Goal: Navigation & Orientation: Understand site structure

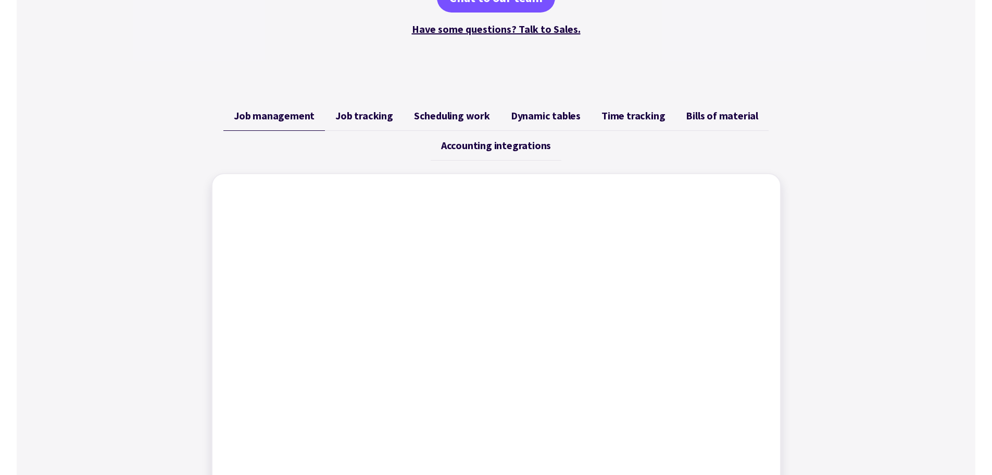
scroll to position [313, 0]
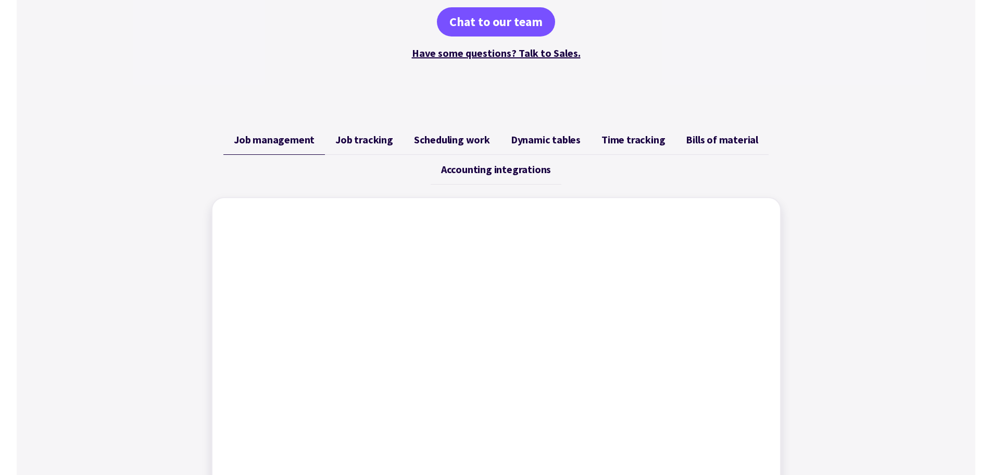
click at [357, 146] on link "Job tracking" at bounding box center [364, 140] width 79 height 30
click at [431, 138] on span "Scheduling work" at bounding box center [452, 139] width 76 height 13
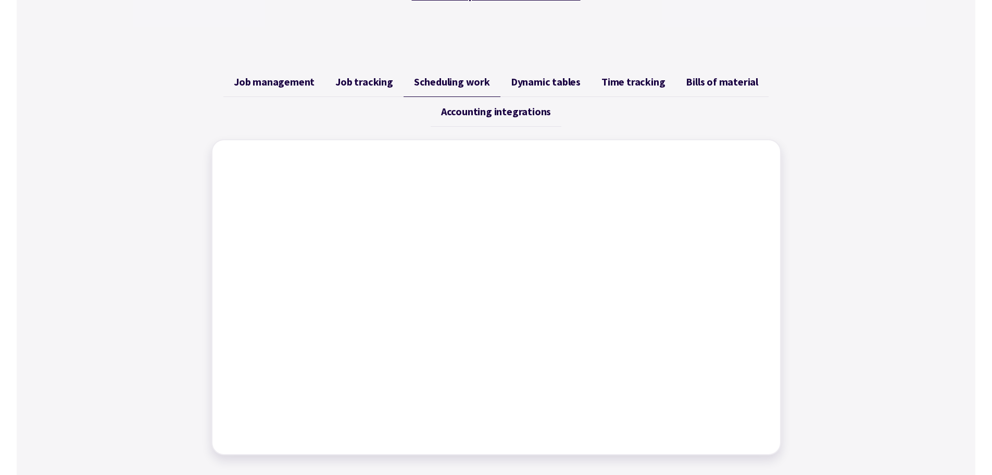
scroll to position [208, 0]
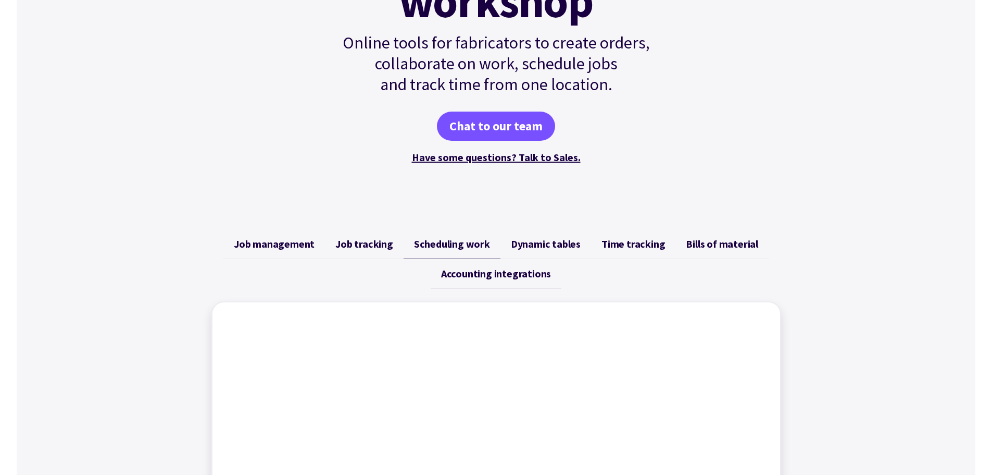
drag, startPoint x: 536, startPoint y: 245, endPoint x: 480, endPoint y: 233, distance: 57.6
click at [535, 245] on span "Dynamic tables" at bounding box center [546, 244] width 70 height 13
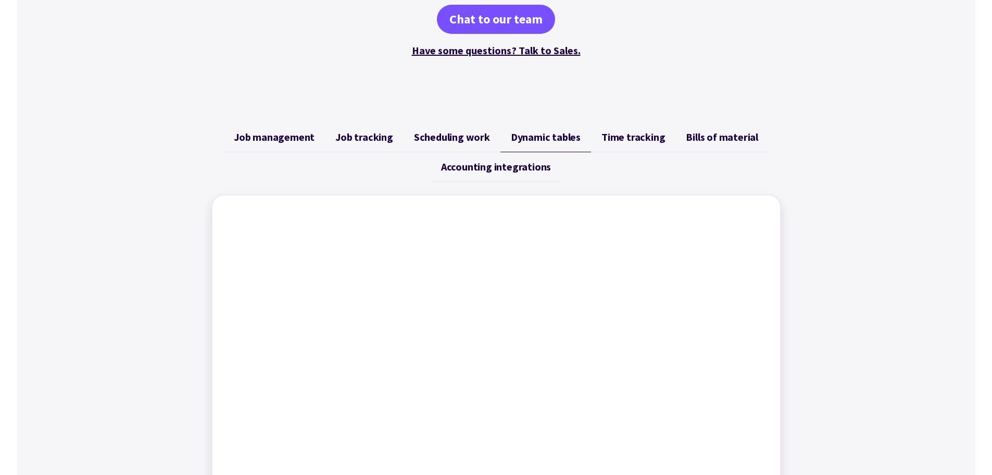
scroll to position [313, 0]
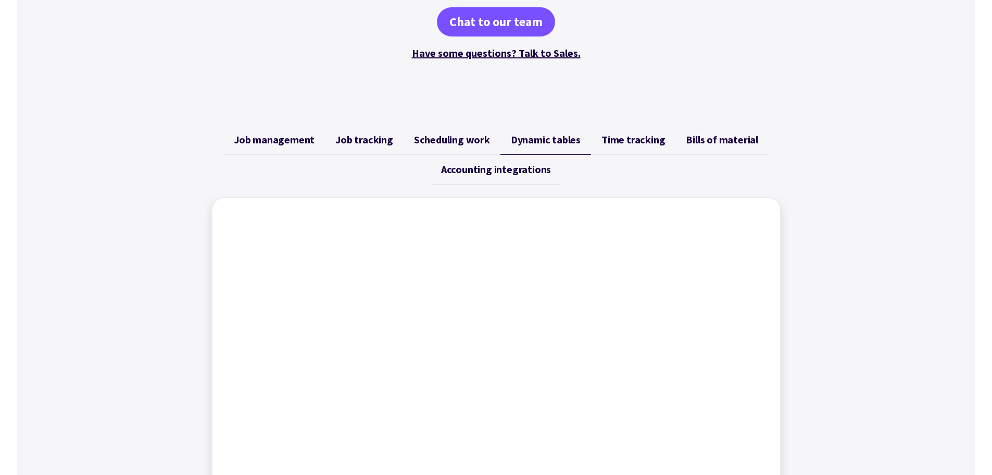
click at [626, 141] on span "Time tracking" at bounding box center [634, 139] width 64 height 13
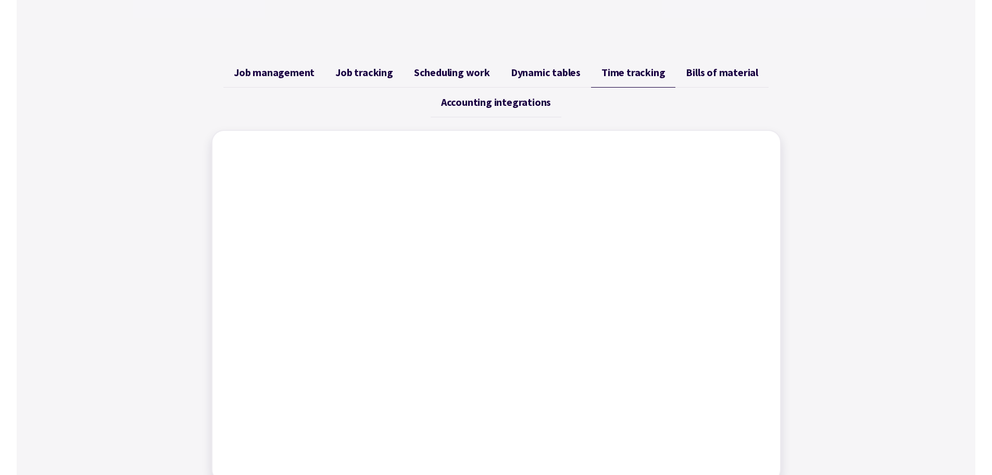
scroll to position [469, 0]
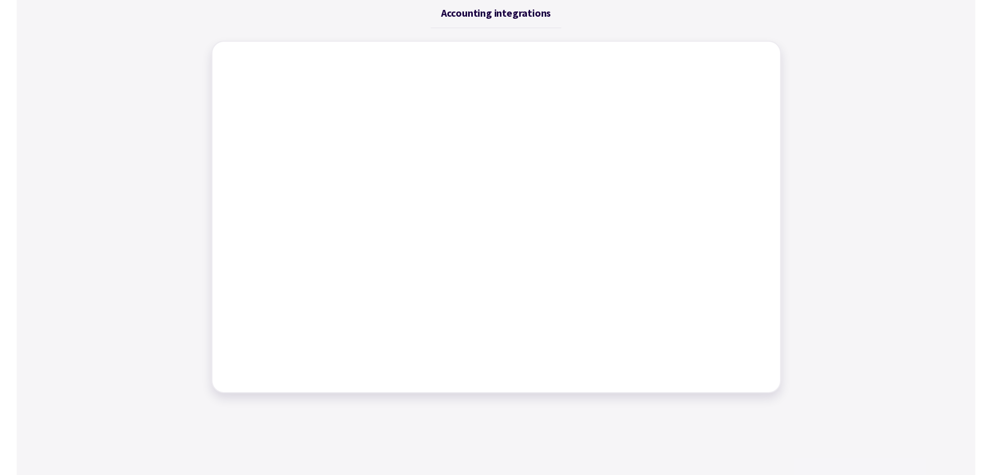
click at [201, 263] on div "Job management Job tracking Scheduling work Dynamic tables Time tracking Bills …" at bounding box center [496, 180] width 595 height 449
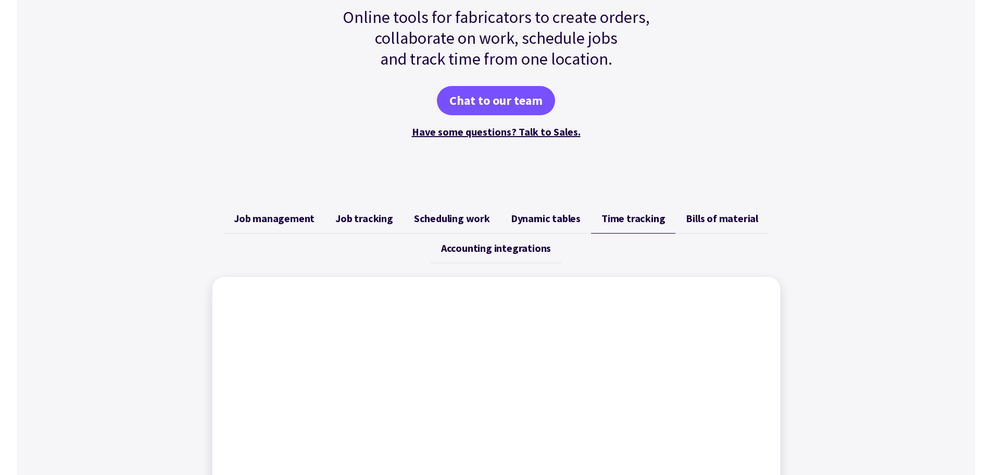
scroll to position [208, 0]
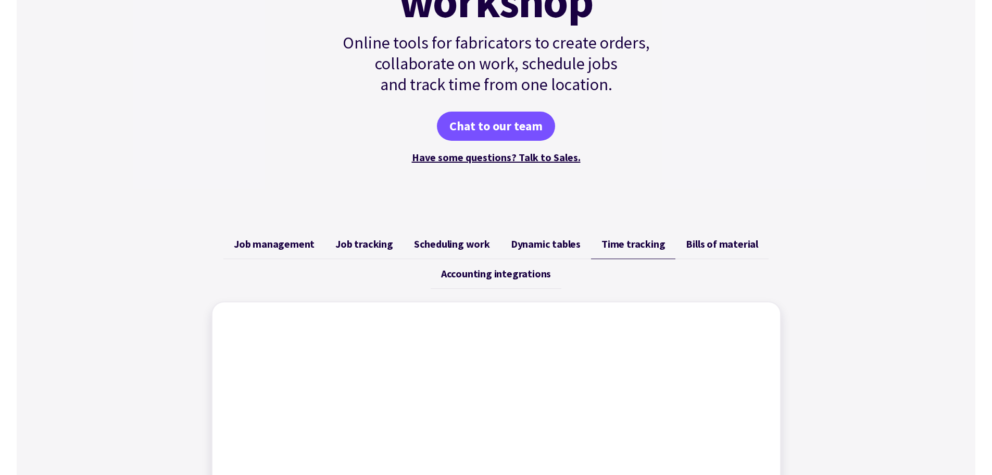
click at [702, 245] on span "Bills of material" at bounding box center [722, 244] width 72 height 13
click at [343, 244] on span "Job tracking" at bounding box center [365, 244] width 58 height 13
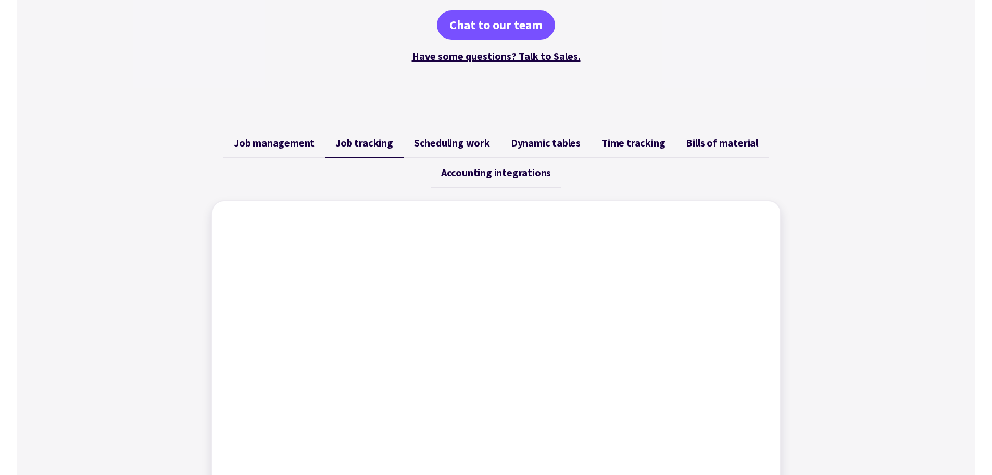
scroll to position [417, 0]
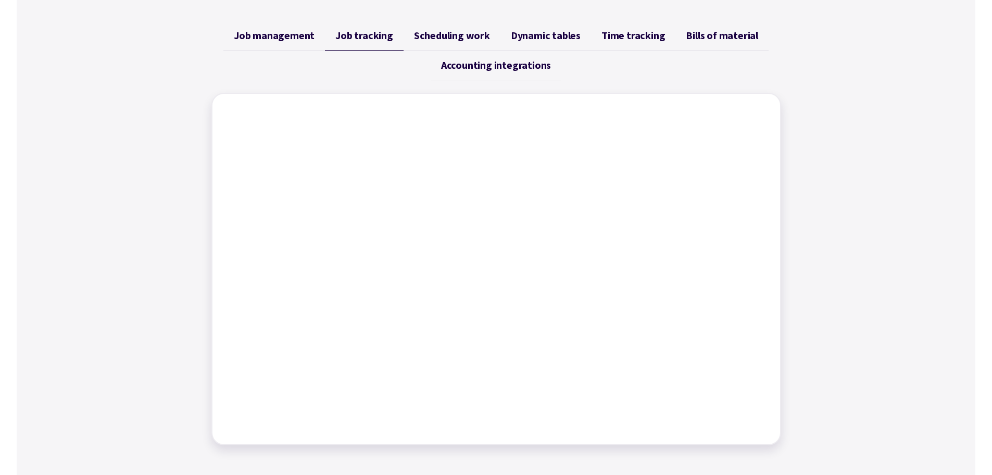
click at [541, 35] on span "Dynamic tables" at bounding box center [546, 35] width 70 height 13
click at [370, 34] on span "Job tracking" at bounding box center [365, 35] width 58 height 13
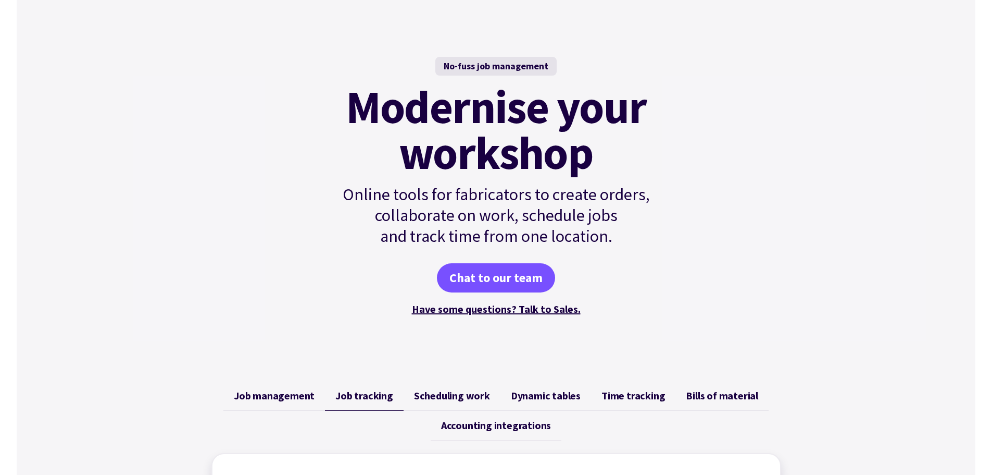
scroll to position [0, 0]
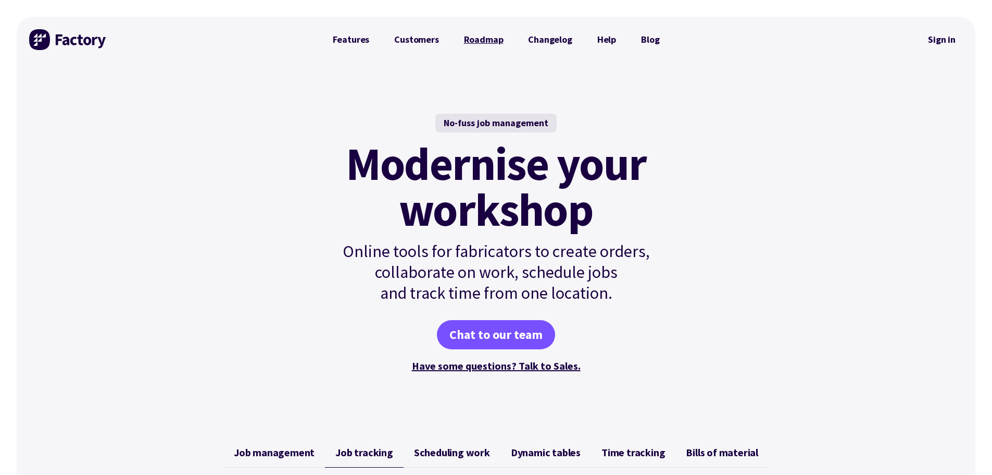
click at [481, 42] on link "Roadmap" at bounding box center [484, 39] width 65 height 21
click at [421, 34] on link "Customers" at bounding box center [416, 39] width 69 height 21
